Goal: Task Accomplishment & Management: Manage account settings

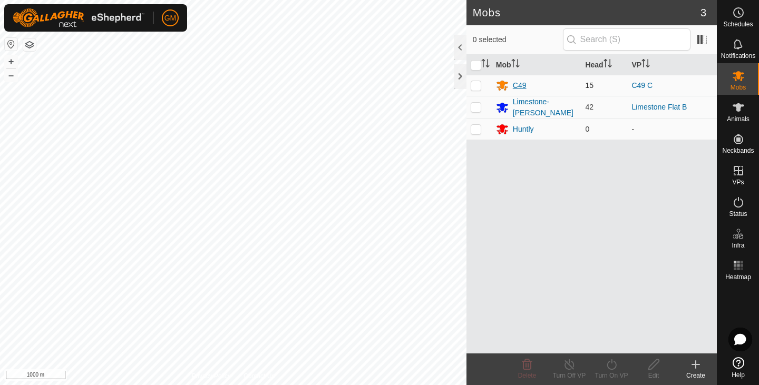
click at [534, 86] on div "C49" at bounding box center [536, 85] width 81 height 13
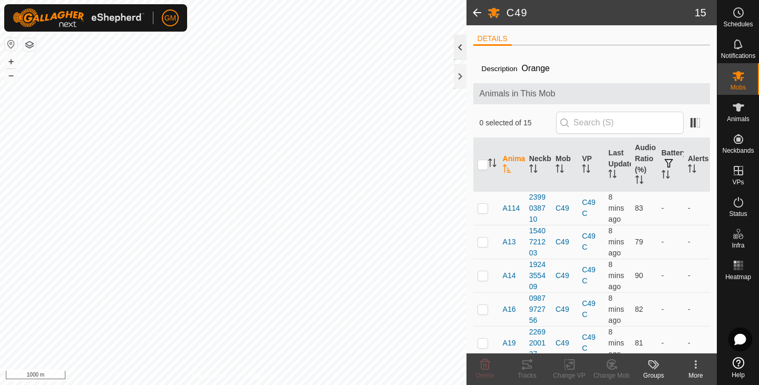
click at [456, 47] on div at bounding box center [460, 47] width 13 height 25
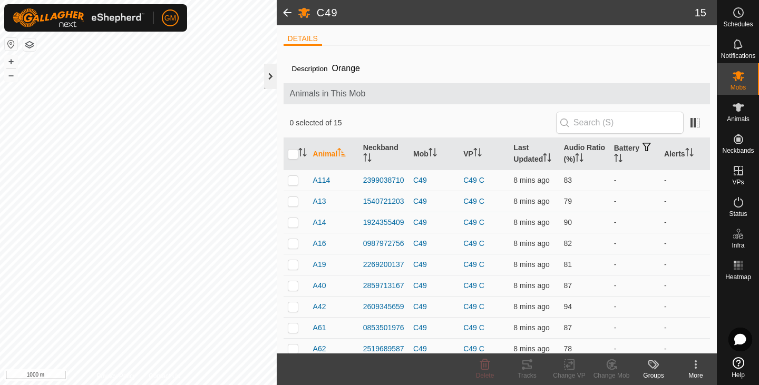
click at [271, 76] on div at bounding box center [270, 76] width 13 height 25
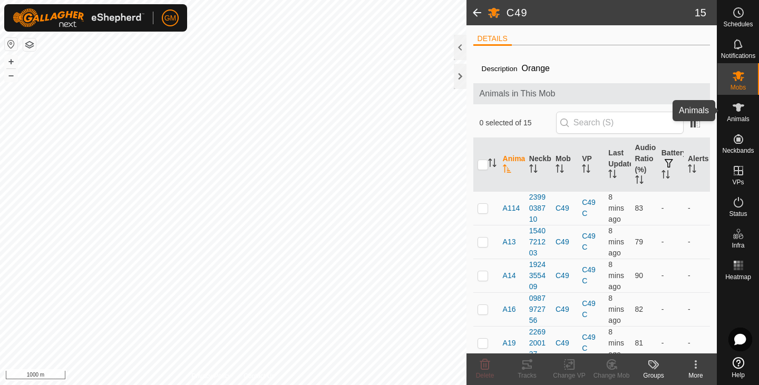
click at [741, 109] on icon at bounding box center [738, 107] width 13 height 13
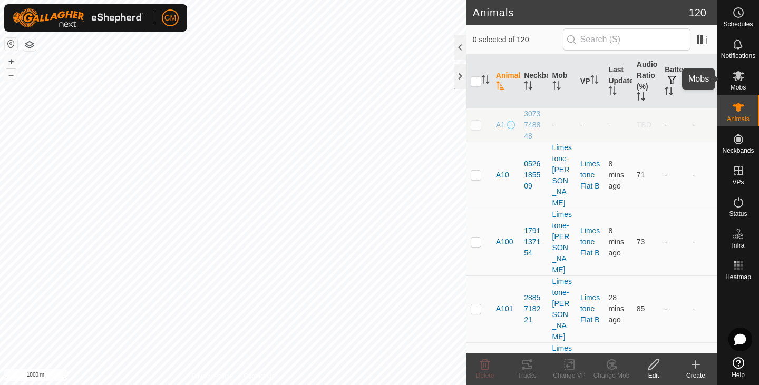
click at [740, 80] on icon at bounding box center [738, 76] width 12 height 10
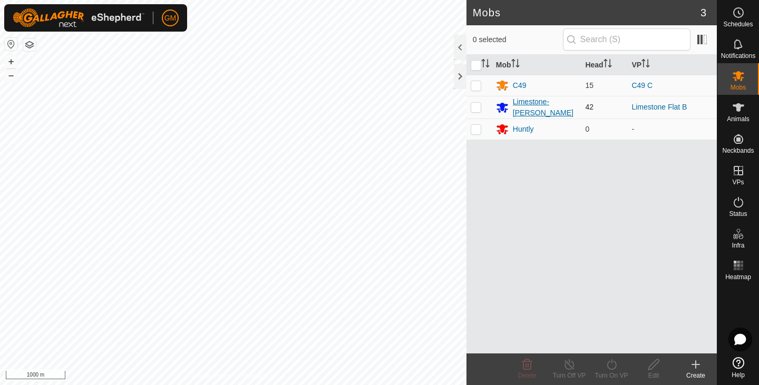
click at [525, 105] on div "Limestone-[PERSON_NAME]" at bounding box center [545, 107] width 64 height 22
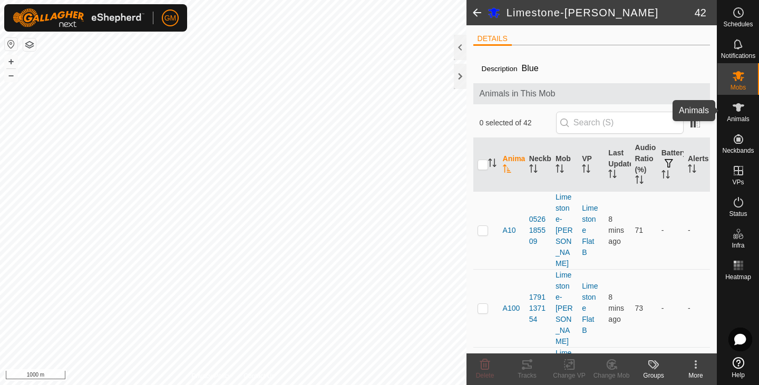
click at [740, 106] on icon at bounding box center [738, 107] width 12 height 8
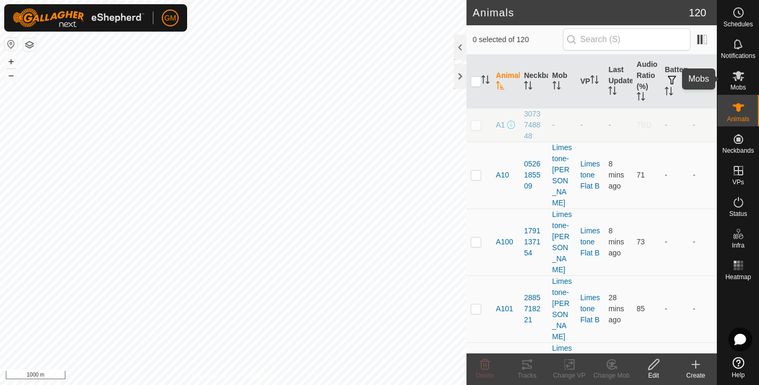
click at [742, 76] on icon at bounding box center [738, 76] width 13 height 13
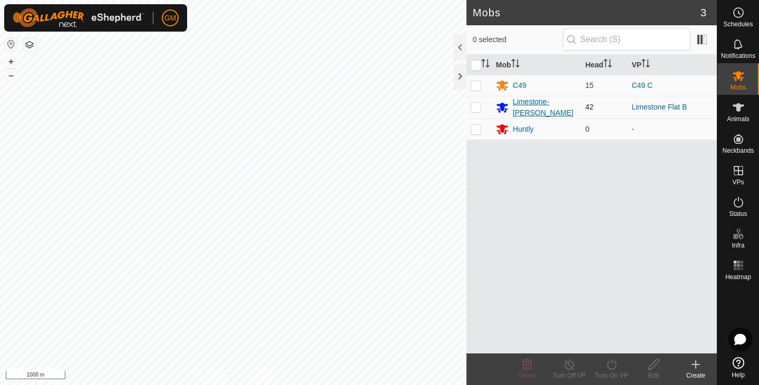
click at [503, 109] on icon at bounding box center [502, 108] width 12 height 10
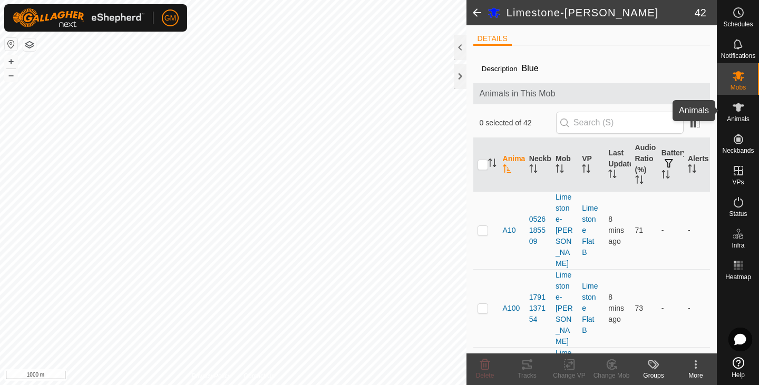
click at [736, 105] on icon at bounding box center [738, 107] width 12 height 8
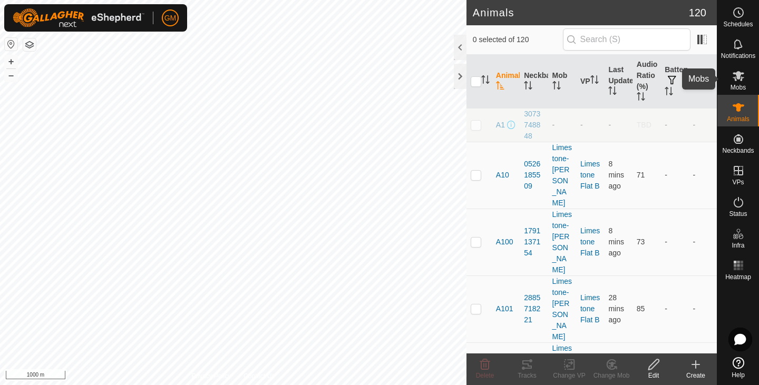
click at [741, 77] on icon at bounding box center [738, 76] width 12 height 10
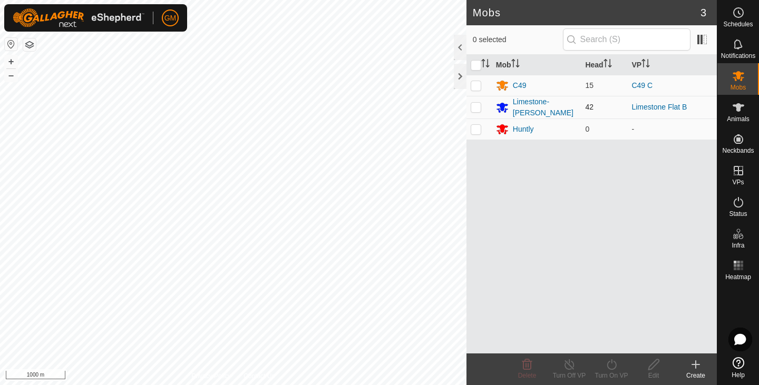
click at [476, 107] on p-checkbox at bounding box center [475, 107] width 11 height 8
checkbox input "true"
click at [13, 61] on button "+" at bounding box center [11, 61] width 13 height 13
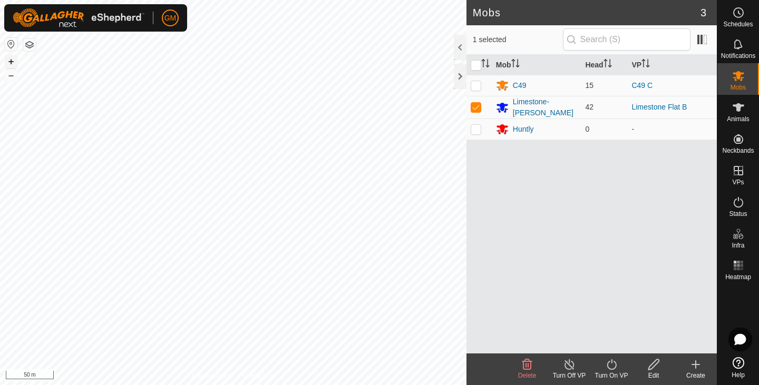
click at [10, 59] on button "+" at bounding box center [11, 61] width 13 height 13
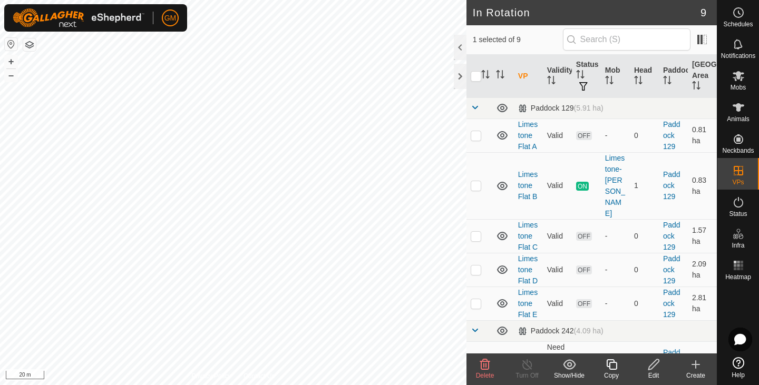
checkbox input "true"
checkbox input "false"
checkbox input "true"
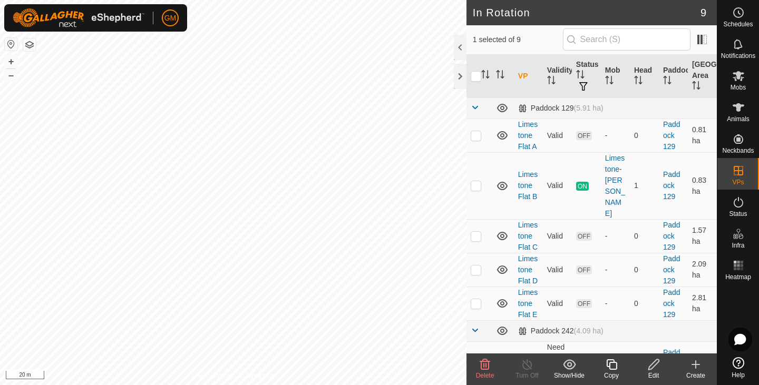
checkbox input "false"
checkbox input "true"
click at [486, 365] on icon at bounding box center [485, 364] width 10 height 11
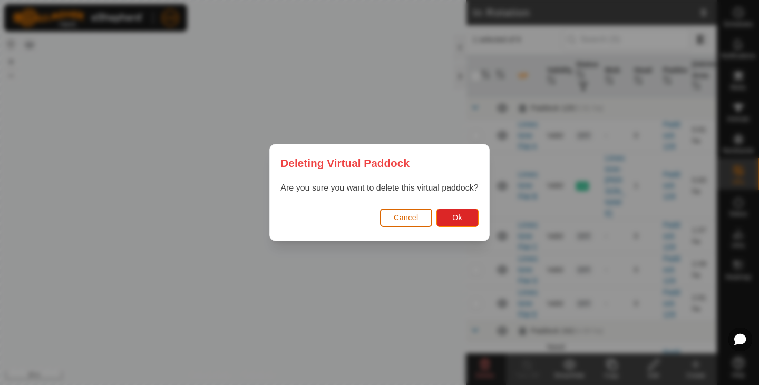
click at [414, 217] on span "Cancel" at bounding box center [405, 217] width 25 height 8
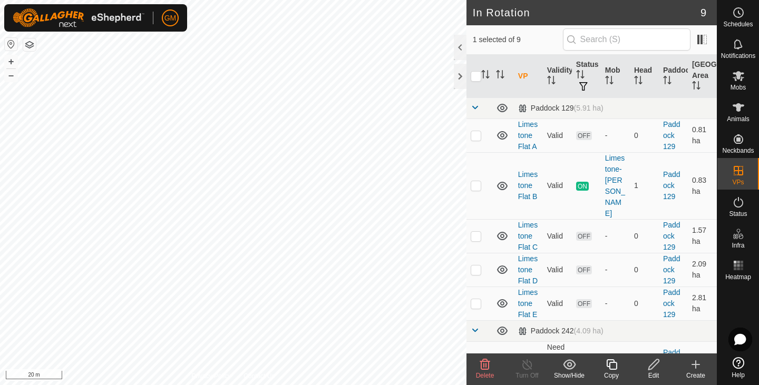
checkbox input "true"
checkbox input "false"
click at [459, 75] on div at bounding box center [460, 76] width 13 height 25
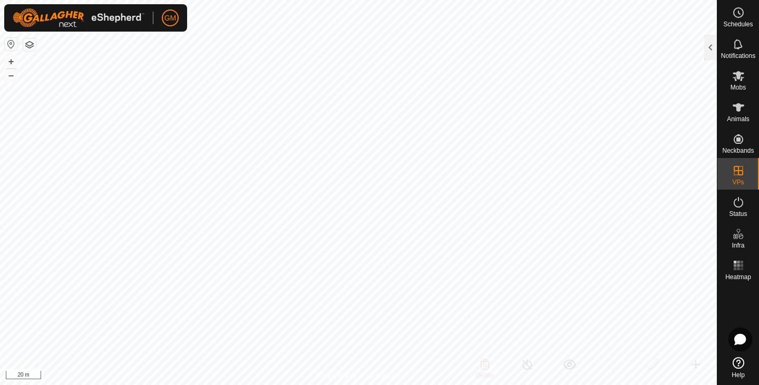
checkbox input "true"
checkbox input "false"
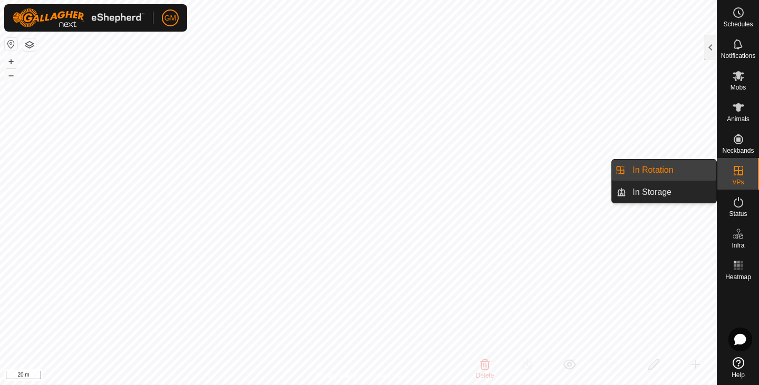
click at [661, 171] on link "In Rotation" at bounding box center [671, 170] width 90 height 21
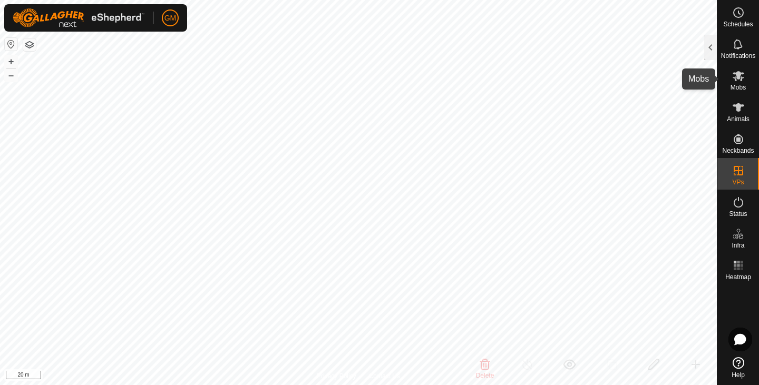
click at [733, 83] on es-mob-svg-icon at bounding box center [738, 75] width 19 height 17
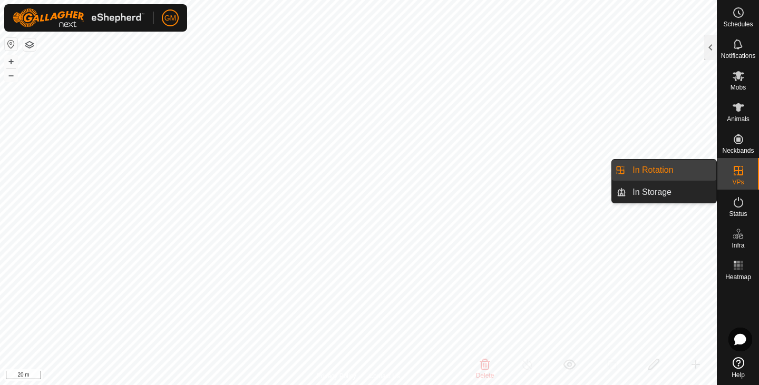
click at [668, 169] on link "In Rotation" at bounding box center [671, 170] width 90 height 21
click at [642, 172] on link "In Rotation" at bounding box center [671, 170] width 90 height 21
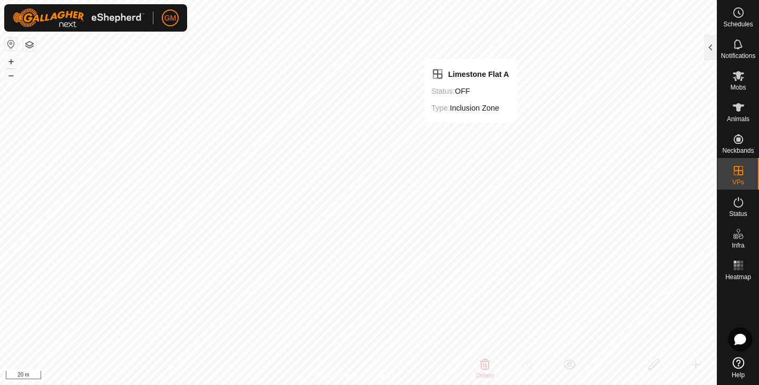
checkbox input "false"
checkbox input "true"
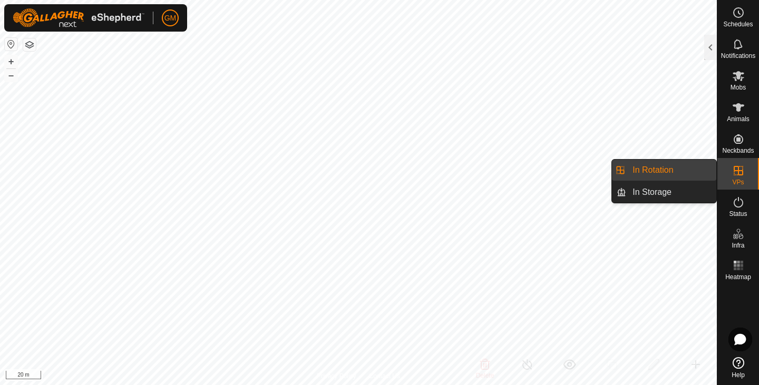
click at [659, 170] on link "In Rotation" at bounding box center [671, 170] width 90 height 21
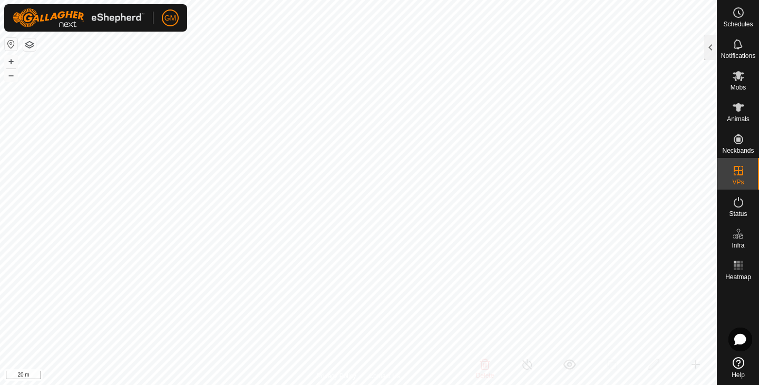
checkbox input "true"
checkbox input "false"
click at [709, 45] on div at bounding box center [710, 47] width 13 height 25
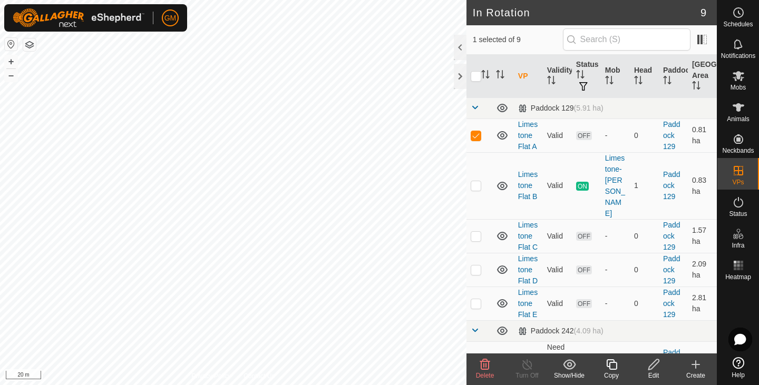
checkbox input "false"
checkbox input "true"
click at [653, 367] on icon at bounding box center [653, 364] width 13 height 13
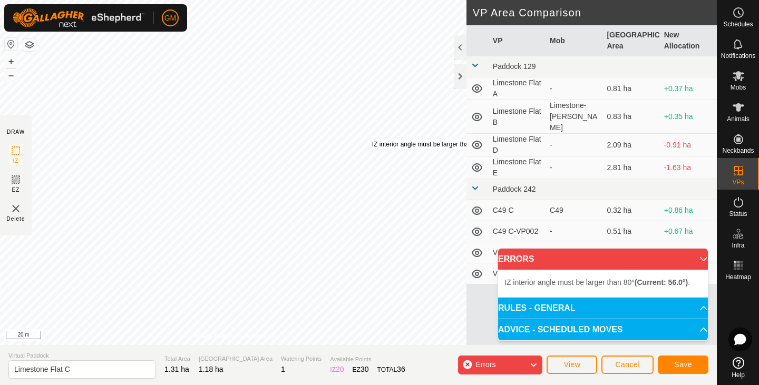
click at [371, 139] on div "IZ interior angle must be larger than 80° (Current: 56.0°) . + – ⇧ i 20 m" at bounding box center [233, 172] width 466 height 345
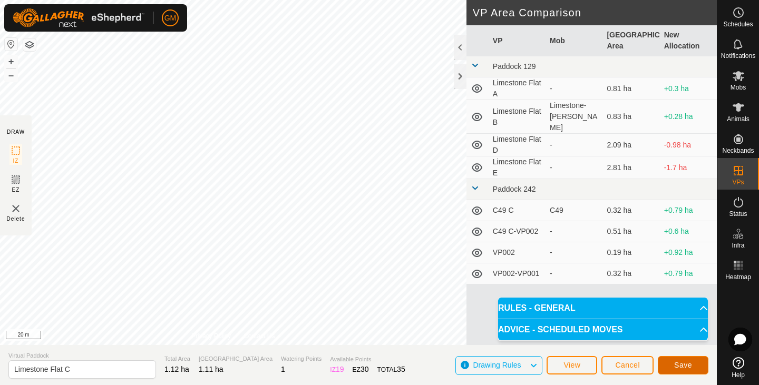
click at [691, 361] on span "Save" at bounding box center [683, 365] width 18 height 8
